Goal: Information Seeking & Learning: Compare options

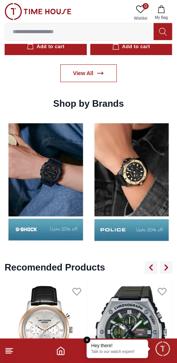
scroll to position [776, 0]
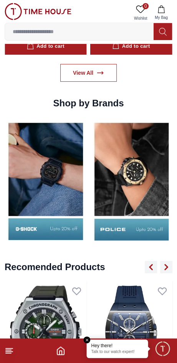
click at [42, 175] on img at bounding box center [46, 181] width 82 height 129
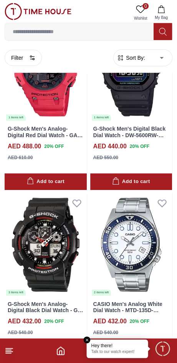
scroll to position [1693, 0]
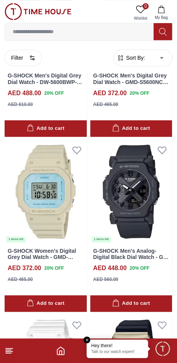
scroll to position [2777, 0]
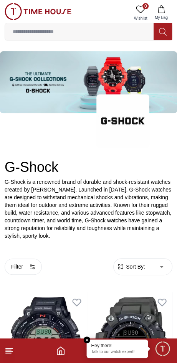
click at [88, 341] on em "Close tooltip" at bounding box center [87, 339] width 7 height 7
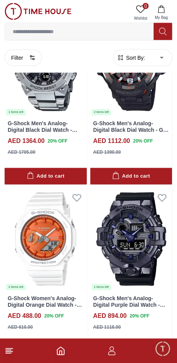
scroll to position [449, 0]
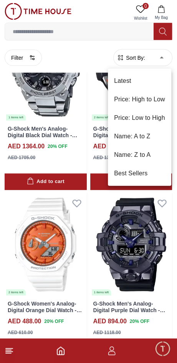
click at [136, 79] on li "Latest" at bounding box center [140, 81] width 64 height 18
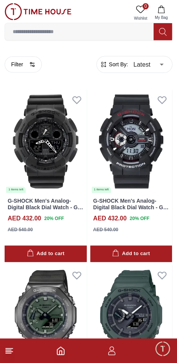
scroll to position [207, 0]
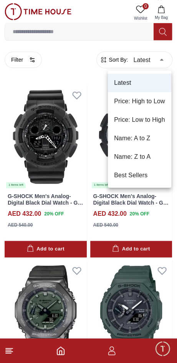
click at [148, 119] on li "Price: Low to High" at bounding box center [140, 119] width 64 height 18
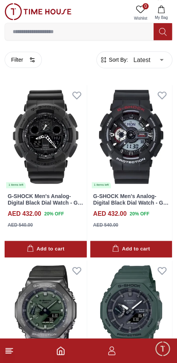
type input "*"
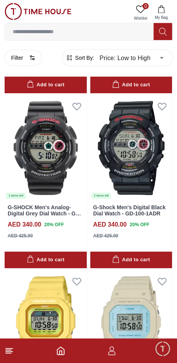
scroll to position [721, 0]
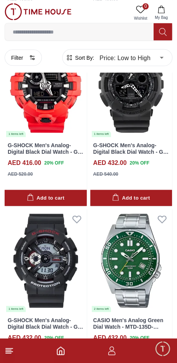
click at [23, 62] on button "Filter" at bounding box center [23, 58] width 37 height 16
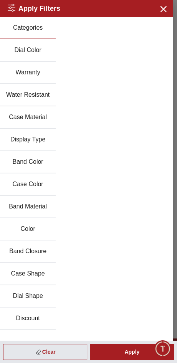
scroll to position [1283, 0]
click at [24, 317] on button "Discount" at bounding box center [28, 318] width 56 height 22
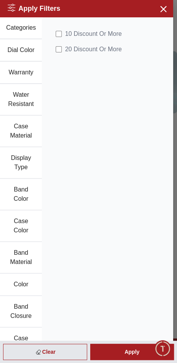
click at [134, 352] on div "Apply" at bounding box center [132, 351] width 84 height 16
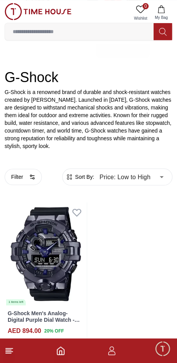
scroll to position [100, 0]
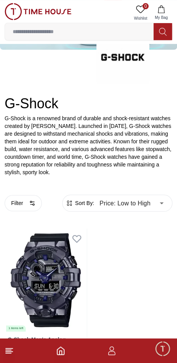
scroll to position [100, 0]
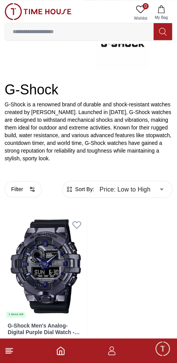
scroll to position [100, 0]
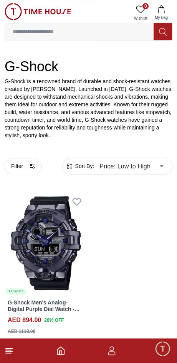
click at [22, 166] on button "Filter" at bounding box center [23, 166] width 37 height 16
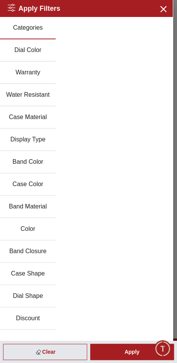
click at [64, 351] on div "Clear" at bounding box center [45, 351] width 84 height 16
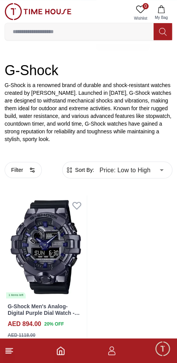
click at [150, 169] on body "100% Genuine products with International Warranty Shop From [GEOGRAPHIC_DATA] |…" at bounding box center [88, 135] width 177 height 464
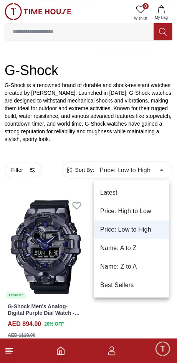
click at [142, 229] on li "Price: Low to High" at bounding box center [131, 229] width 75 height 18
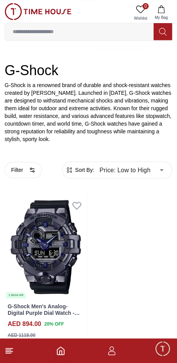
scroll to position [100, 0]
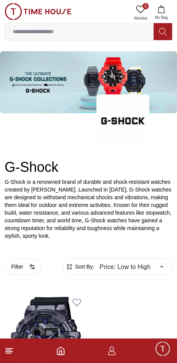
scroll to position [100, 0]
click at [66, 361] on footer at bounding box center [88, 350] width 177 height 25
click at [61, 351] on icon "Home" at bounding box center [60, 350] width 9 height 9
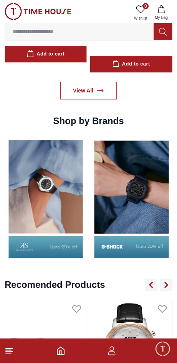
scroll to position [760, 0]
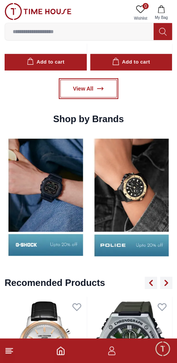
click at [86, 89] on link "View All" at bounding box center [88, 89] width 57 height 18
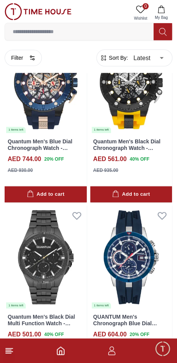
scroll to position [236, 0]
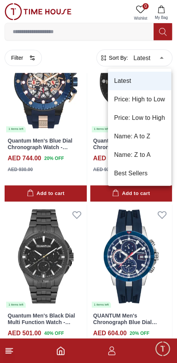
click at [156, 120] on li "Price: Low to High" at bounding box center [140, 118] width 64 height 18
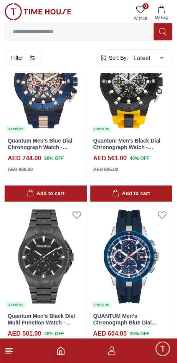
type input "*"
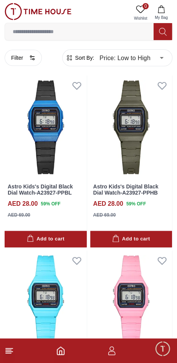
scroll to position [894, 0]
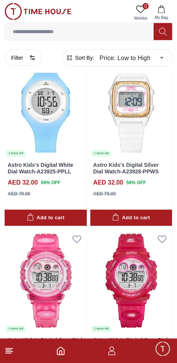
scroll to position [2488, 0]
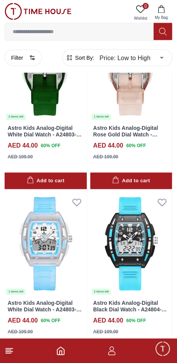
scroll to position [4969, 0]
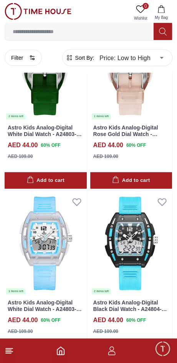
scroll to position [4987, 0]
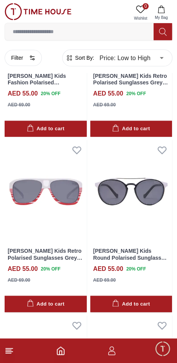
scroll to position [8352, 0]
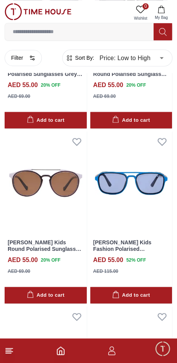
click at [30, 58] on icon "button" at bounding box center [32, 58] width 6 height 6
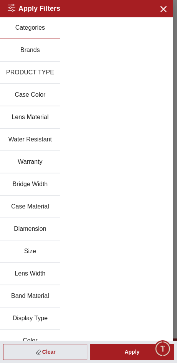
click at [38, 49] on button "Brands" at bounding box center [30, 50] width 60 height 22
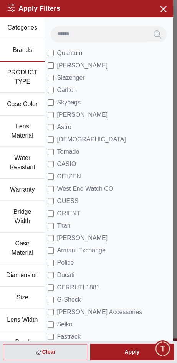
scroll to position [8289, 0]
click at [59, 166] on span "CASIO" at bounding box center [66, 163] width 19 height 9
click at [134, 355] on div "Apply" at bounding box center [132, 351] width 84 height 16
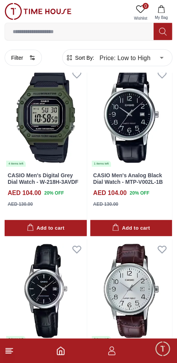
scroll to position [1428, 0]
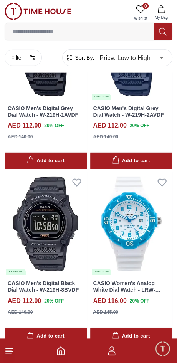
scroll to position [2367, 0]
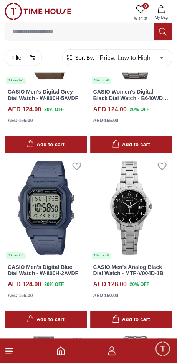
scroll to position [4131, 0]
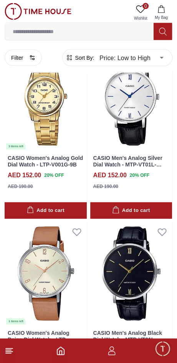
scroll to position [6715, 0]
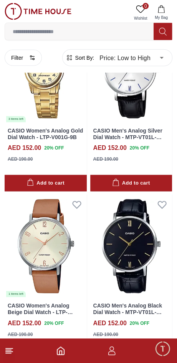
scroll to position [6737, 0]
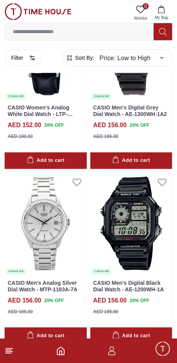
scroll to position [7263, 0]
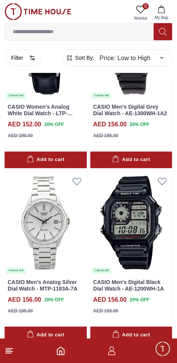
click at [138, 223] on img at bounding box center [131, 222] width 82 height 103
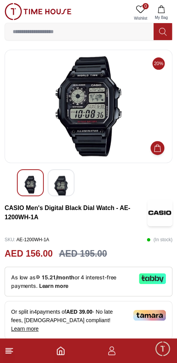
click at [52, 173] on div at bounding box center [61, 182] width 27 height 27
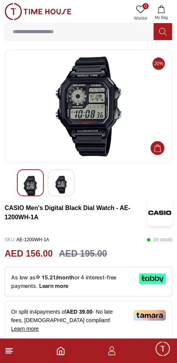
click at [56, 179] on img at bounding box center [61, 185] width 14 height 18
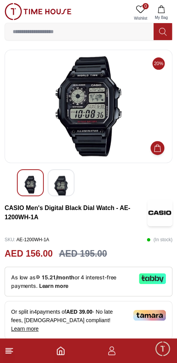
click at [66, 180] on img at bounding box center [61, 186] width 14 height 21
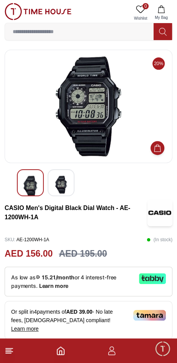
click at [33, 185] on img at bounding box center [30, 186] width 14 height 21
click at [33, 183] on img at bounding box center [30, 186] width 14 height 21
click at [61, 182] on img at bounding box center [61, 185] width 14 height 18
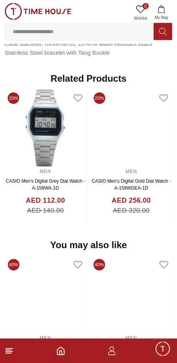
scroll to position [570, 0]
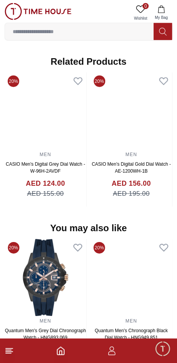
click at [142, 99] on img at bounding box center [132, 110] width 82 height 77
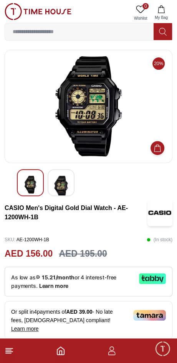
click at [161, 350] on span "Minimize live chat window" at bounding box center [163, 348] width 22 height 22
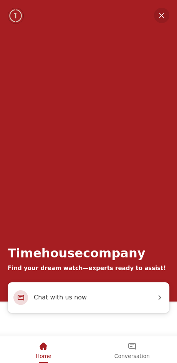
scroll to position [132, 0]
click at [138, 349] on div "Conversation" at bounding box center [132, 346] width 35 height 13
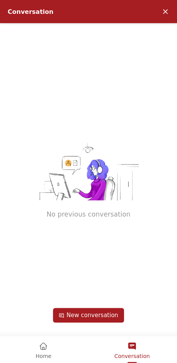
click at [167, 12] on em "Minimize" at bounding box center [165, 11] width 15 height 15
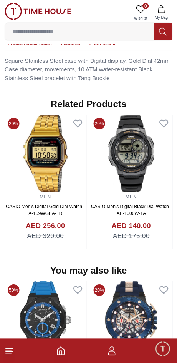
scroll to position [570, 0]
